Goal: Task Accomplishment & Management: Use online tool/utility

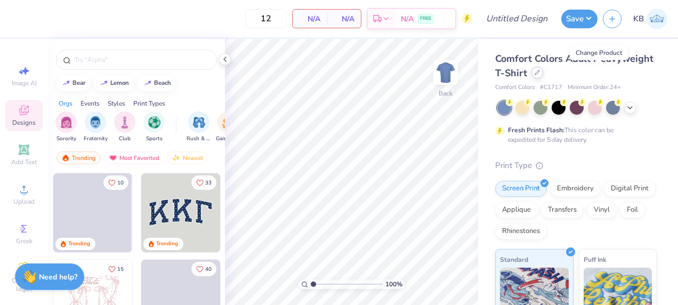
click at [543, 76] on div at bounding box center [537, 73] width 12 height 12
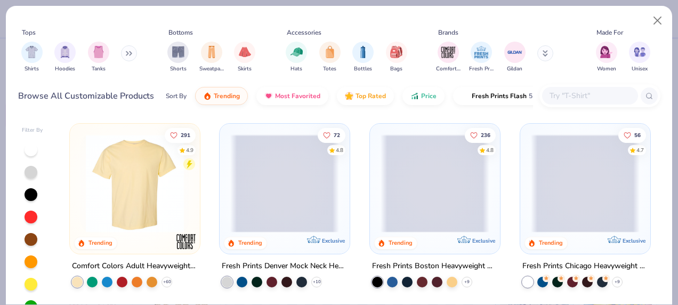
click at [558, 102] on div at bounding box center [590, 96] width 96 height 18
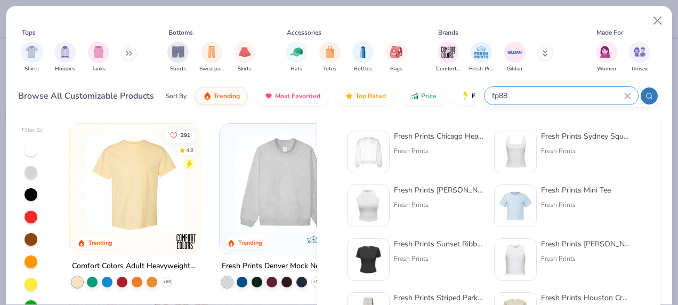
type input "fp88"
click at [372, 153] on img at bounding box center [368, 151] width 33 height 33
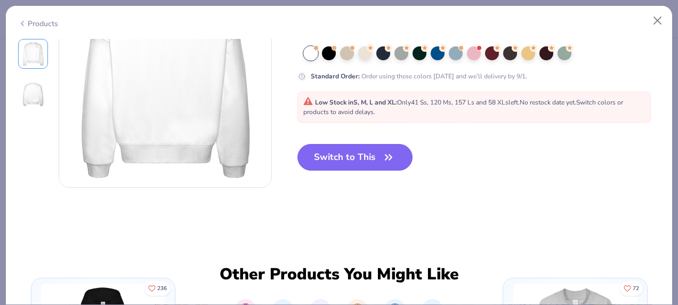
scroll to position [325, 0]
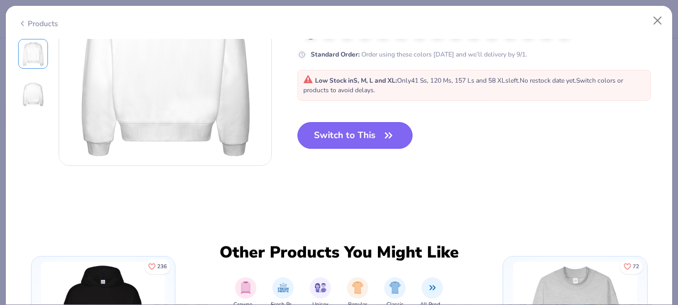
click at [351, 130] on button "Switch to This" at bounding box center [355, 135] width 116 height 27
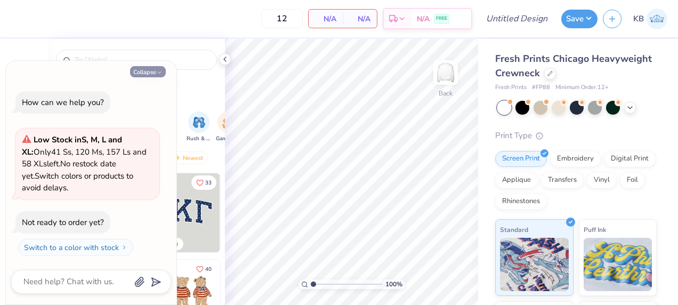
click at [145, 74] on button "Collapse" at bounding box center [148, 71] width 36 height 11
type textarea "x"
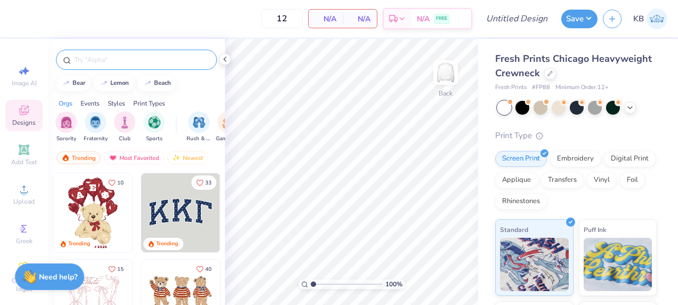
click at [107, 60] on input "text" at bounding box center [142, 59] width 136 height 11
type input "dz founders"
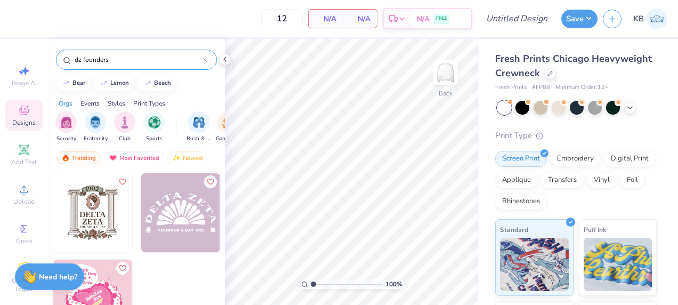
scroll to position [1, 0]
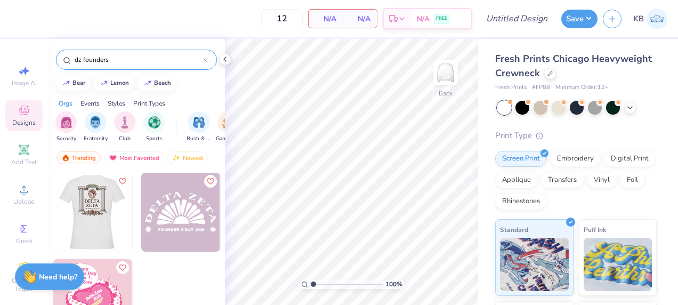
click at [88, 211] on img at bounding box center [92, 212] width 79 height 79
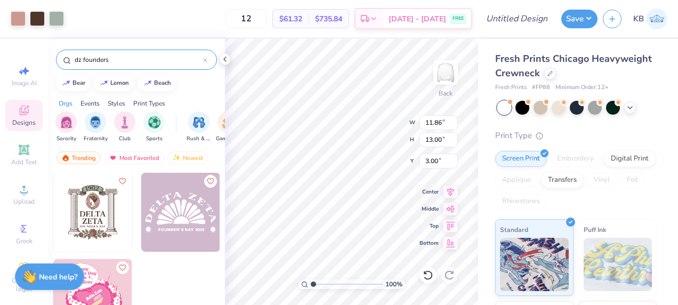
click at [94, 280] on img at bounding box center [92, 298] width 79 height 79
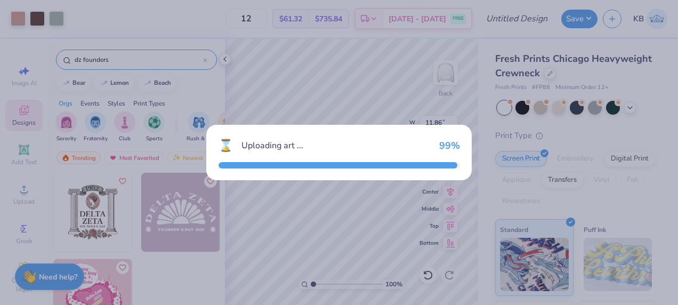
type input "13.08"
type input "15.47"
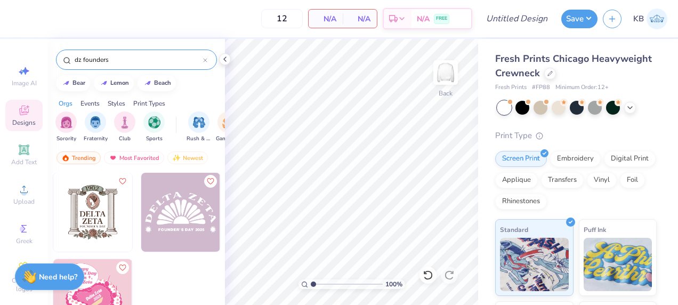
click at [98, 288] on img at bounding box center [92, 298] width 79 height 79
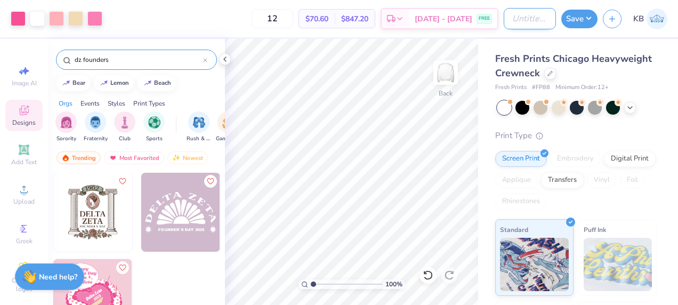
click at [526, 20] on input "Design Title" at bounding box center [530, 18] width 52 height 21
type input "DZ founders day"
click at [576, 19] on button "Save" at bounding box center [579, 17] width 36 height 19
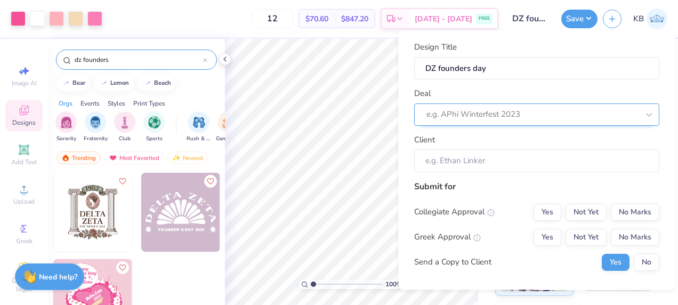
click at [489, 110] on div at bounding box center [532, 115] width 212 height 14
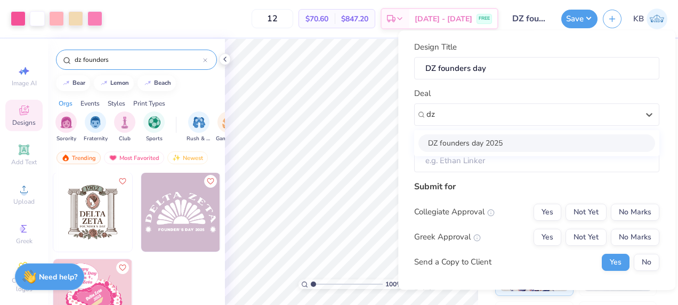
click at [475, 146] on div "DZ founders day 2025" at bounding box center [536, 143] width 237 height 18
type input "dz"
type input "[PERSON_NAME]"
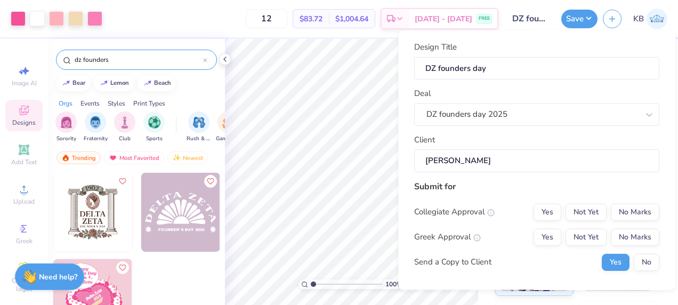
scroll to position [32, 0]
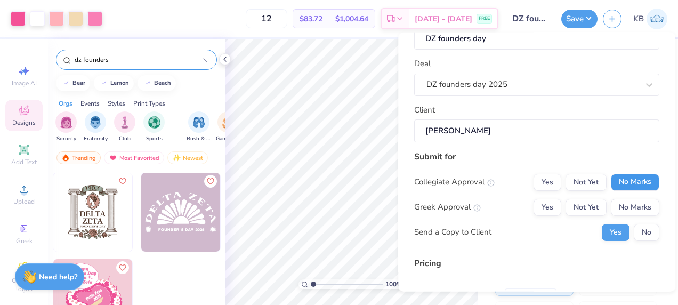
click at [615, 189] on button "No Marks" at bounding box center [635, 181] width 48 height 17
click at [586, 206] on button "Not Yet" at bounding box center [585, 206] width 41 height 17
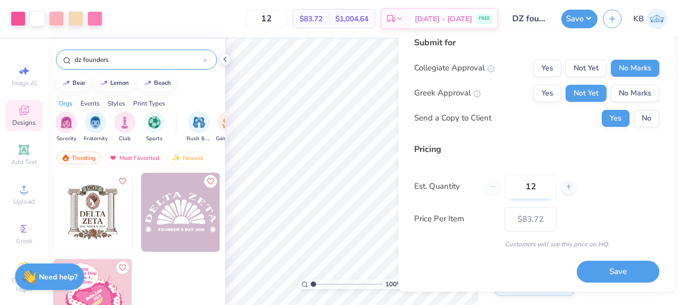
click at [547, 186] on input "12" at bounding box center [531, 186] width 52 height 25
click at [488, 223] on label "Price Per Item" at bounding box center [455, 219] width 83 height 12
click at [596, 270] on button "Save" at bounding box center [618, 272] width 83 height 22
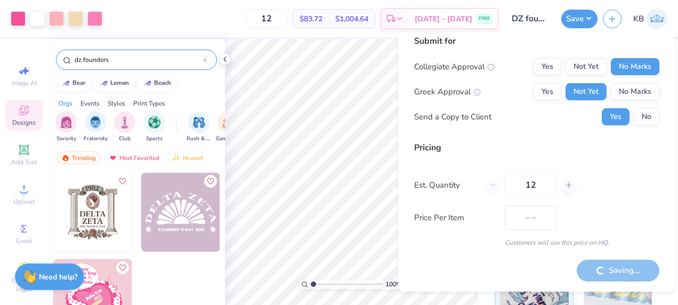
scroll to position [8, 0]
type input "$83.72"
